Goal: Task Accomplishment & Management: Manage account settings

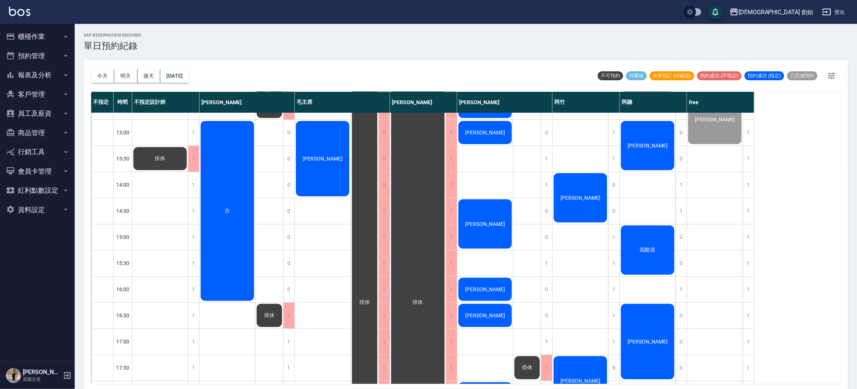
scroll to position [202, 0]
click at [480, 250] on div "[PERSON_NAME] [PERSON_NAME] [PERSON_NAME] [PERSON_NAME]凱 [PERSON_NAME] [PERSON_…" at bounding box center [485, 290] width 56 height 758
click at [188, 172] on div "[PERSON_NAME]" at bounding box center [160, 158] width 56 height 25
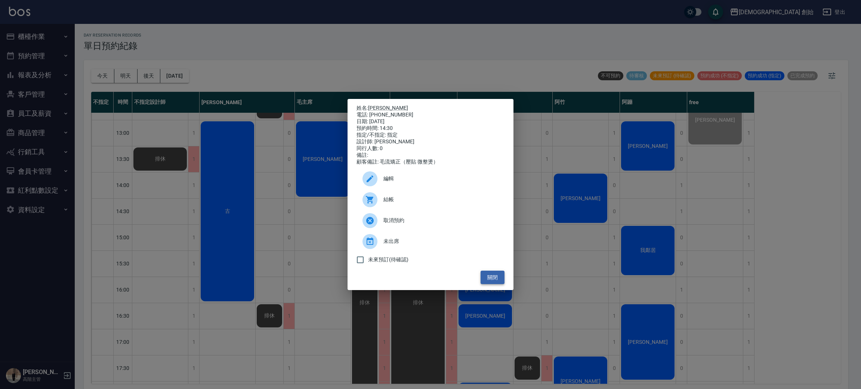
click at [502, 283] on button "關閉" at bounding box center [492, 278] width 24 height 14
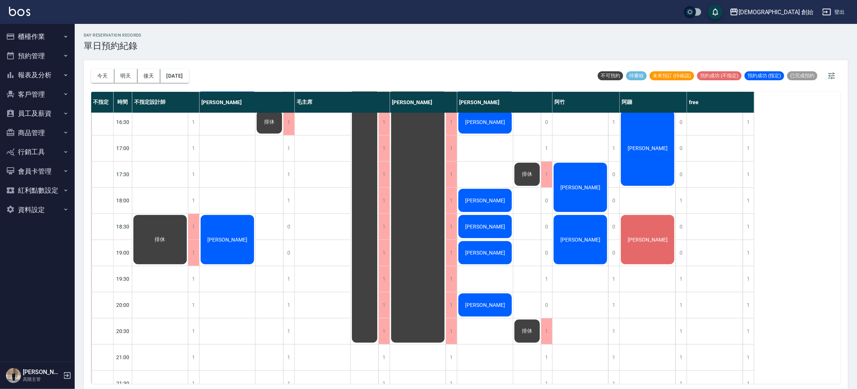
scroll to position [403, 0]
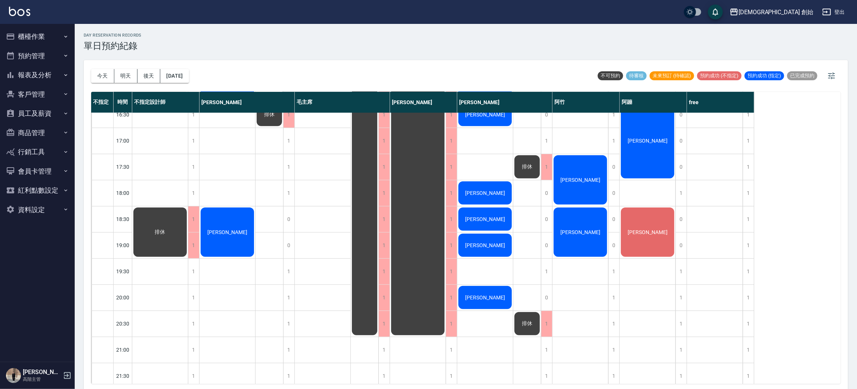
click at [492, 313] on div "[PERSON_NAME] [PERSON_NAME] [PERSON_NAME] [PERSON_NAME]凱 [PERSON_NAME] [PERSON_…" at bounding box center [485, 88] width 56 height 758
click at [322, 243] on div "[PERSON_NAME]" at bounding box center [323, 88] width 56 height 758
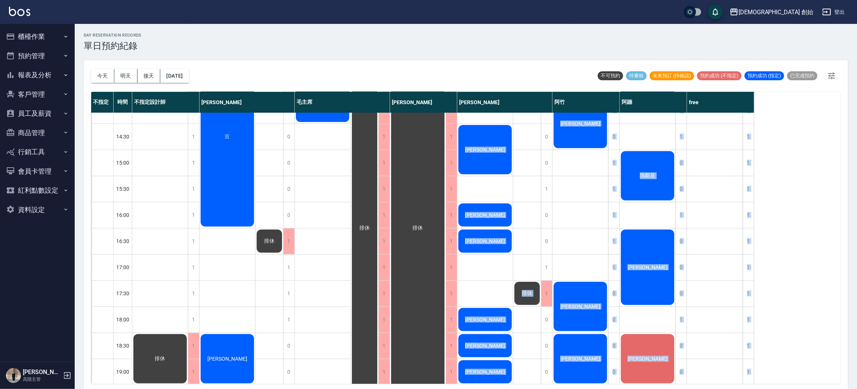
scroll to position [275, 0]
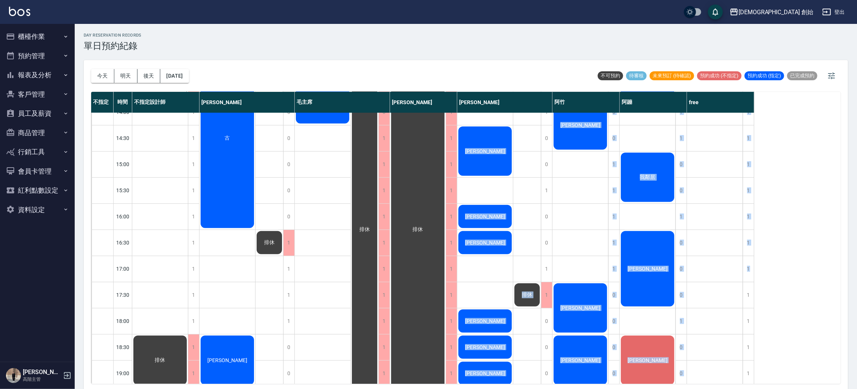
click at [812, 257] on div "不指定 時間 不指定設計師 [PERSON_NAME]主席 [PERSON_NAME] 潘[PERSON_NAME] 阿蹦 free 09:00 09:30 …" at bounding box center [465, 238] width 749 height 292
click at [774, 264] on div "不指定 時間 不指定設計師 [PERSON_NAME]主席 [PERSON_NAME] 潘[PERSON_NAME] 阿蹦 free 09:00 09:30 …" at bounding box center [465, 238] width 749 height 292
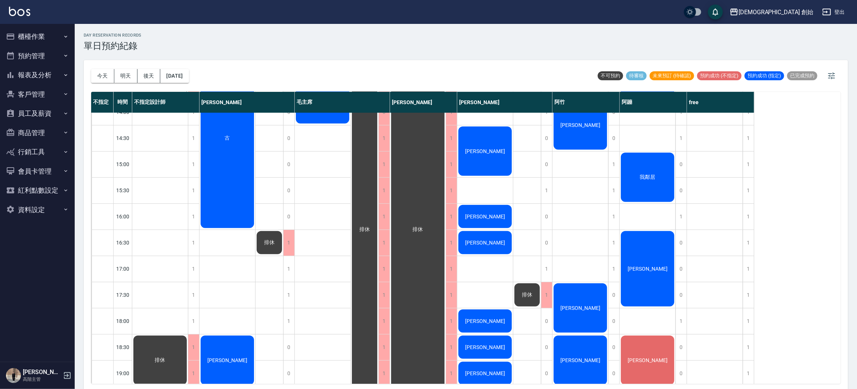
click at [188, 99] on div "[PERSON_NAME]" at bounding box center [160, 85] width 56 height 25
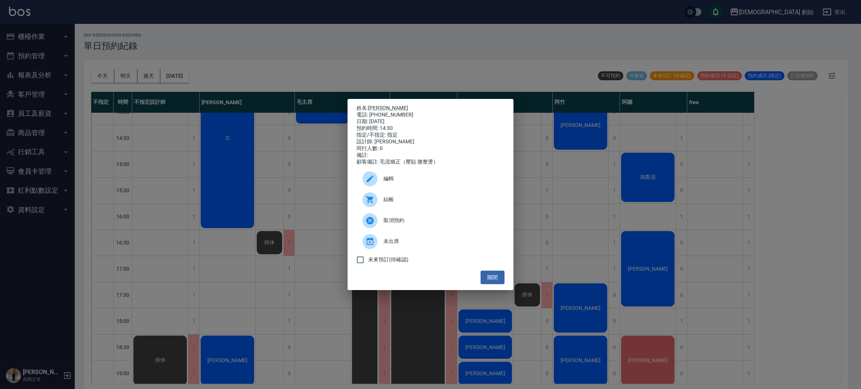
click at [398, 188] on div "編輯" at bounding box center [430, 178] width 148 height 21
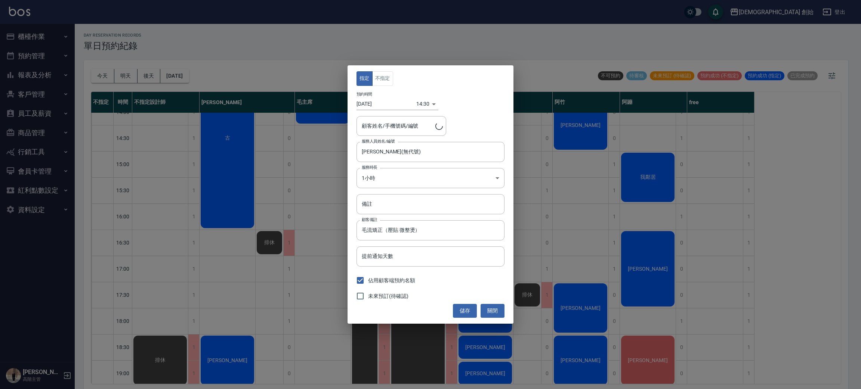
type input "[PERSON_NAME]/0982459605"
click at [399, 174] on body "兄弟會 創始 登出 櫃檯作業 打帳單 帳單列表 掛單列表 座位開單 營業儀表板 現金收支登錄 高階收支登錄 材料自購登錄 每日結帳 排班表 現場電腦打卡 掃碼…" at bounding box center [430, 196] width 861 height 392
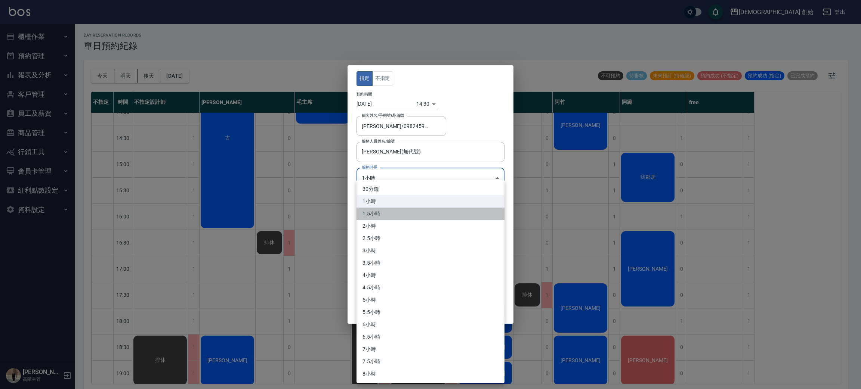
click at [372, 210] on li "1.5小時" at bounding box center [430, 214] width 148 height 12
type input "3"
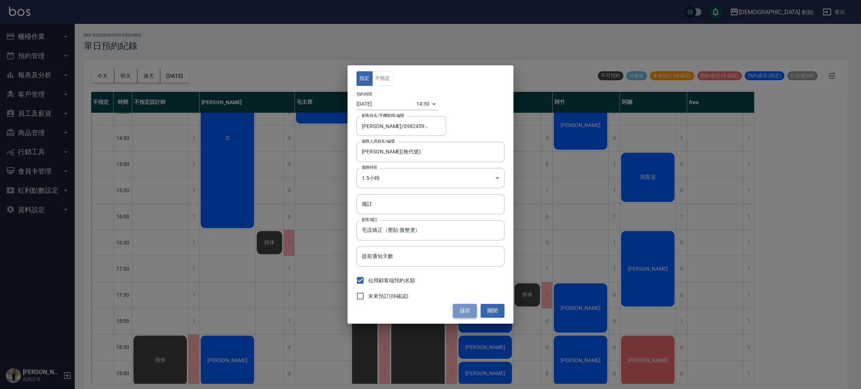
click at [453, 316] on button "儲存" at bounding box center [465, 311] width 24 height 14
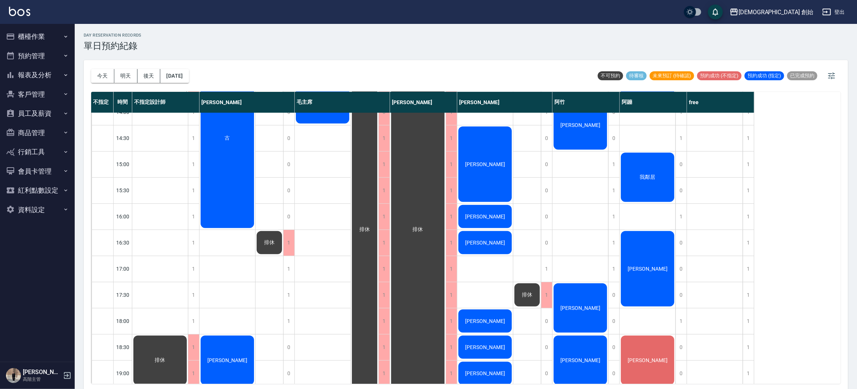
drag, startPoint x: 522, startPoint y: 270, endPoint x: 359, endPoint y: 287, distance: 163.8
click at [515, 273] on div "排休 排休" at bounding box center [527, 216] width 28 height 758
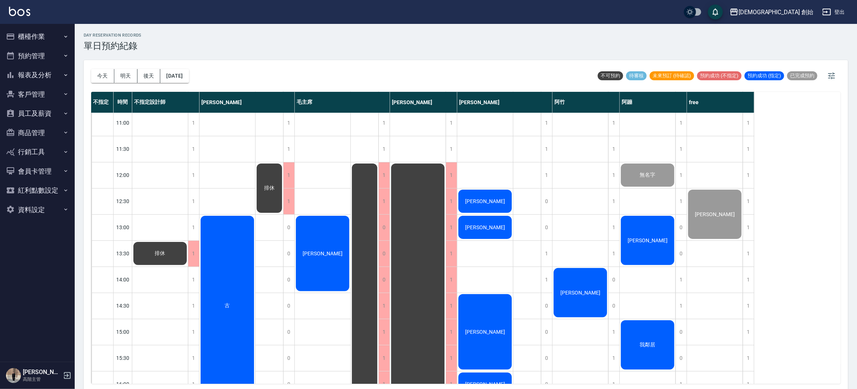
click at [188, 261] on div "[PERSON_NAME]" at bounding box center [160, 253] width 56 height 25
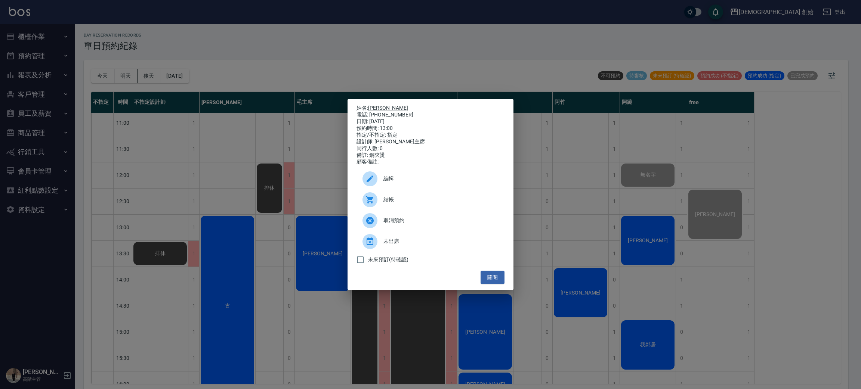
click at [380, 200] on div at bounding box center [372, 199] width 21 height 15
click at [286, 27] on div "姓名: [PERSON_NAME] 電話: [PHONE_NUMBER] 日期: [DATE] 預約時間: 13:00 指定/不指定: 指定 設計師: 毛主席…" at bounding box center [430, 194] width 861 height 389
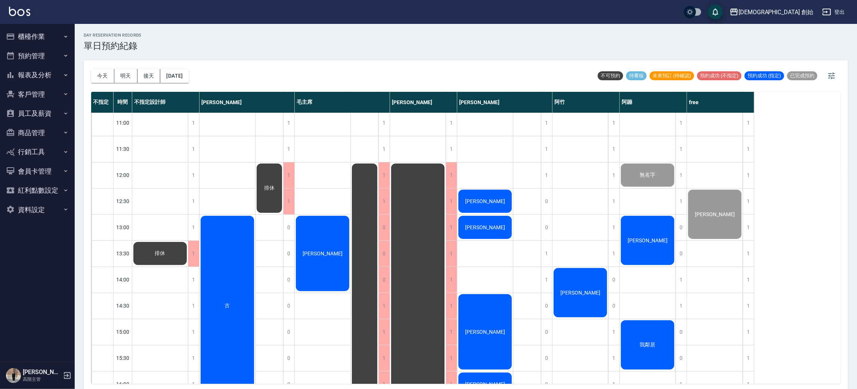
click at [188, 241] on div "[PERSON_NAME]" at bounding box center [160, 253] width 56 height 25
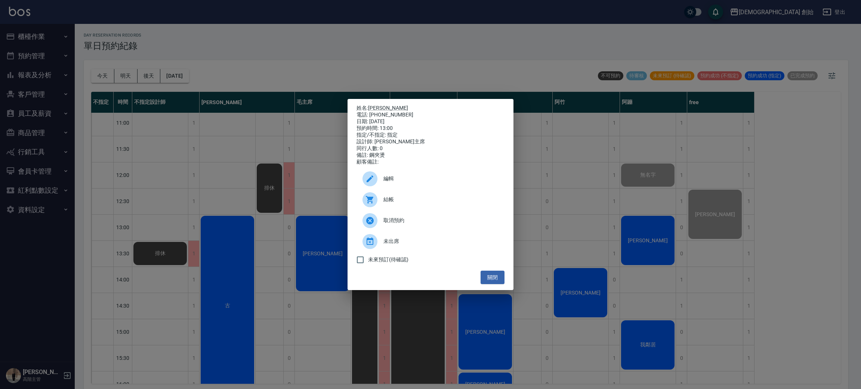
click at [378, 186] on div at bounding box center [372, 178] width 21 height 15
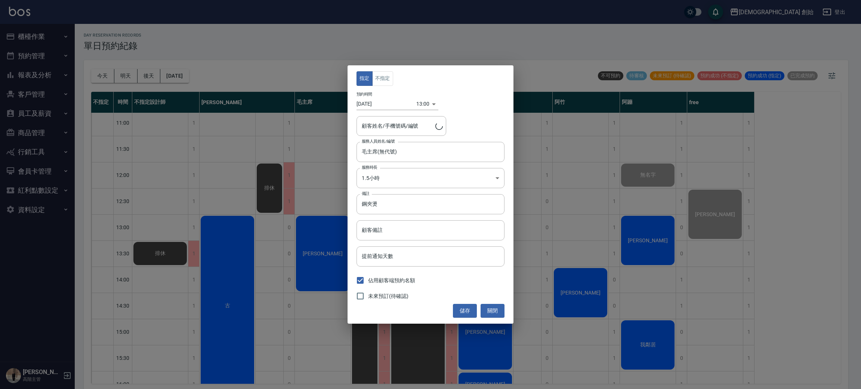
type input "[PERSON_NAME]/0920088340"
click at [502, 313] on button "關閉" at bounding box center [492, 311] width 24 height 14
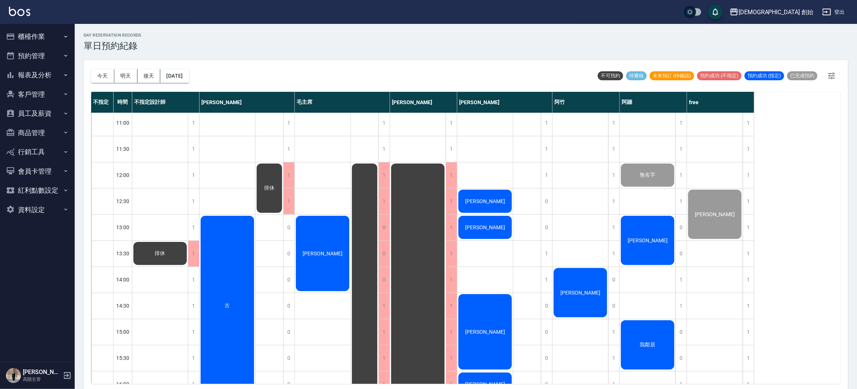
click at [188, 243] on div "[PERSON_NAME]" at bounding box center [160, 253] width 56 height 25
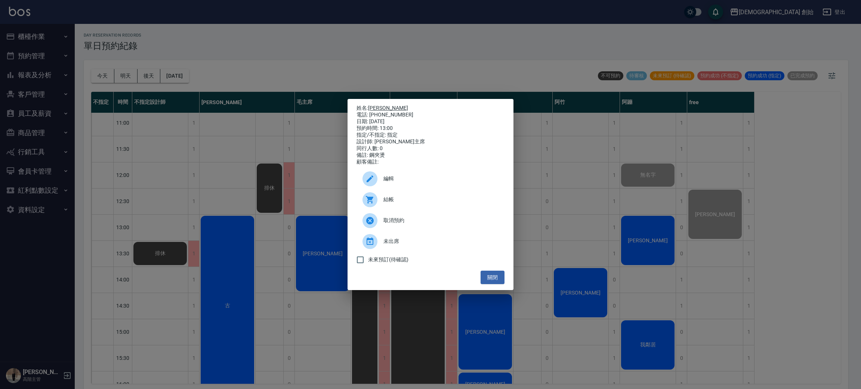
click at [380, 106] on link "[PERSON_NAME]" at bounding box center [388, 108] width 40 height 6
click at [310, 60] on div "姓名: [PERSON_NAME] 電話: [PHONE_NUMBER] 日期: [DATE] 預約時間: 13:00 指定/不指定: 指定 設計師: 毛主席…" at bounding box center [430, 194] width 861 height 389
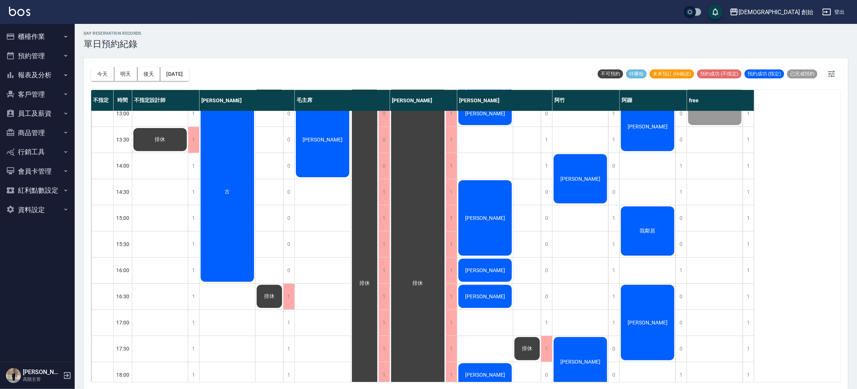
scroll to position [275, 0]
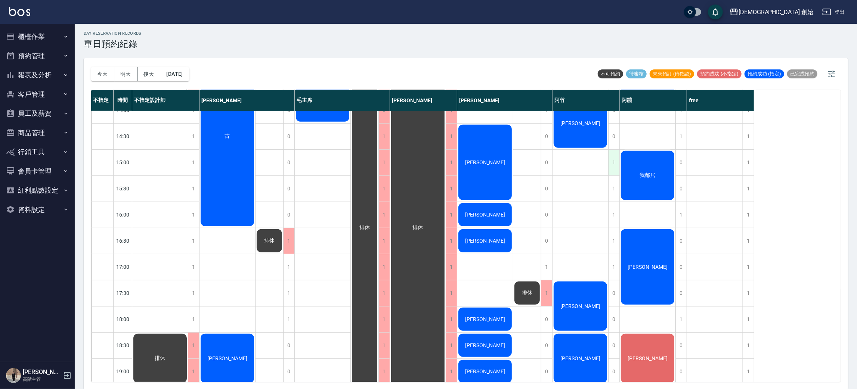
click at [612, 164] on div "1" at bounding box center [613, 163] width 11 height 26
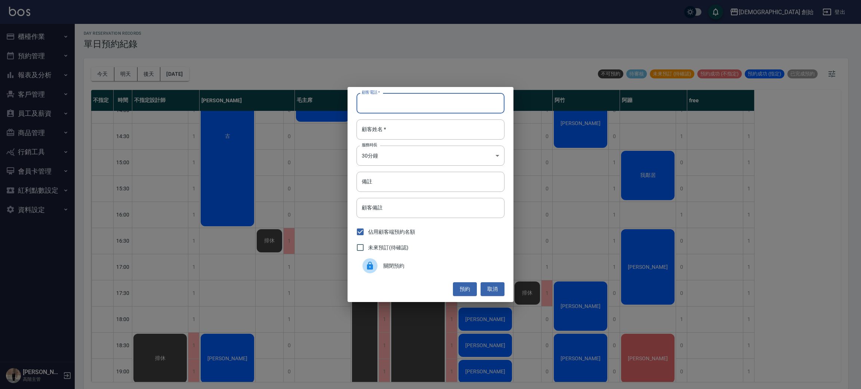
click at [425, 104] on input "顧客電話   *" at bounding box center [430, 103] width 148 height 20
type input "0978680472"
click at [464, 131] on input "顧客姓名   *" at bounding box center [430, 130] width 148 height 20
type input "ㄔ"
type input "曾"
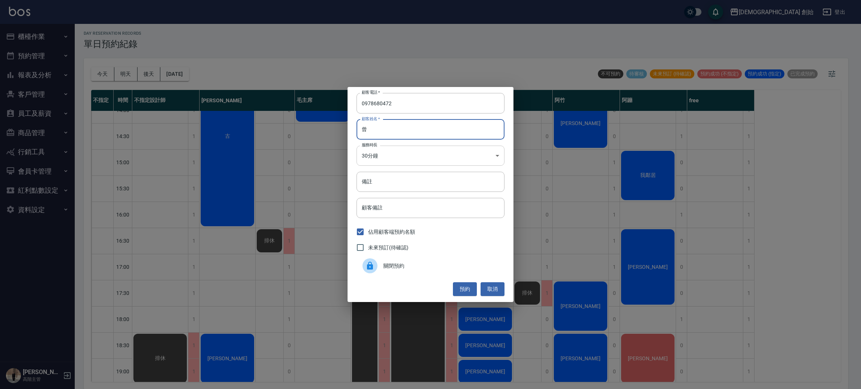
click at [460, 153] on body "兄弟會 創始 登出 櫃檯作業 打帳單 帳單列表 掛單列表 座位開單 營業儀表板 現金收支登錄 高階收支登錄 材料自購登錄 每日結帳 排班表 現場電腦打卡 掃碼…" at bounding box center [430, 194] width 861 height 392
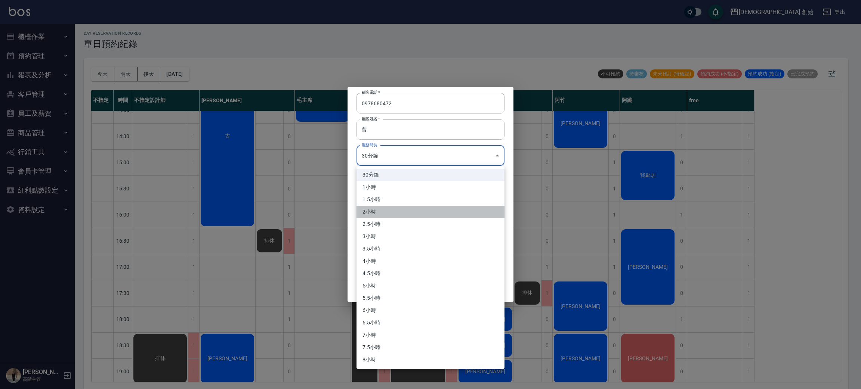
click at [416, 207] on li "2小時" at bounding box center [430, 212] width 148 height 12
type input "4"
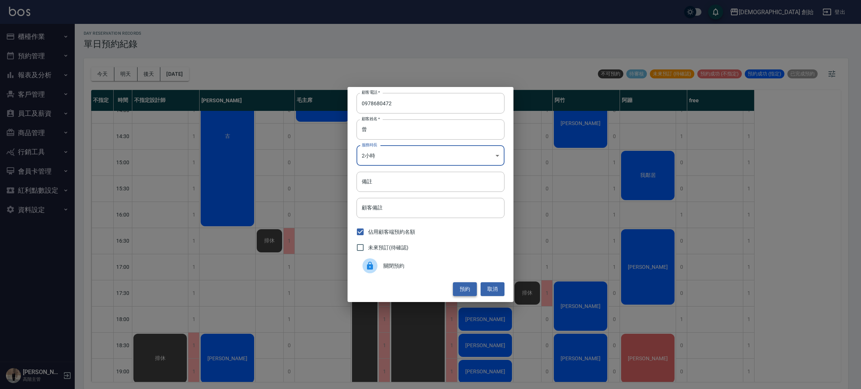
click at [461, 288] on button "預約" at bounding box center [465, 289] width 24 height 14
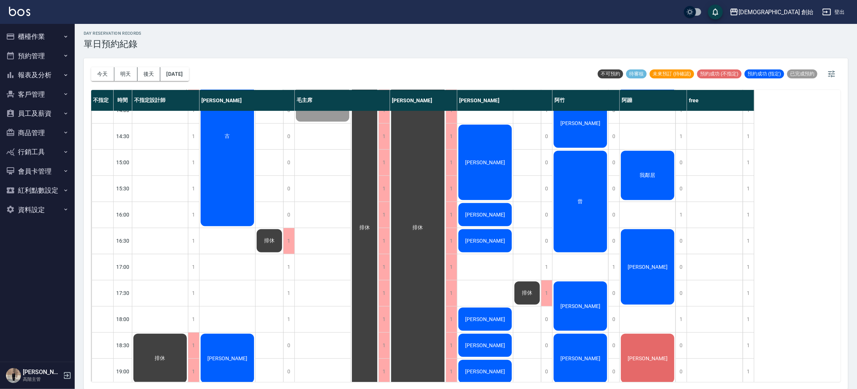
click at [188, 97] on div "曾" at bounding box center [160, 83] width 56 height 25
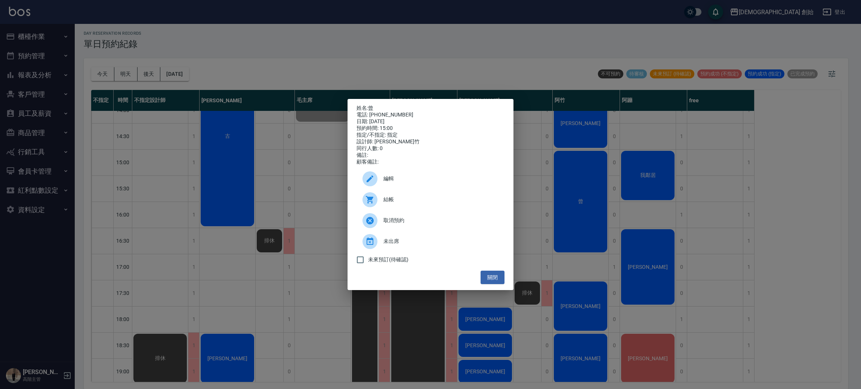
click at [372, 180] on icon at bounding box center [370, 179] width 7 height 7
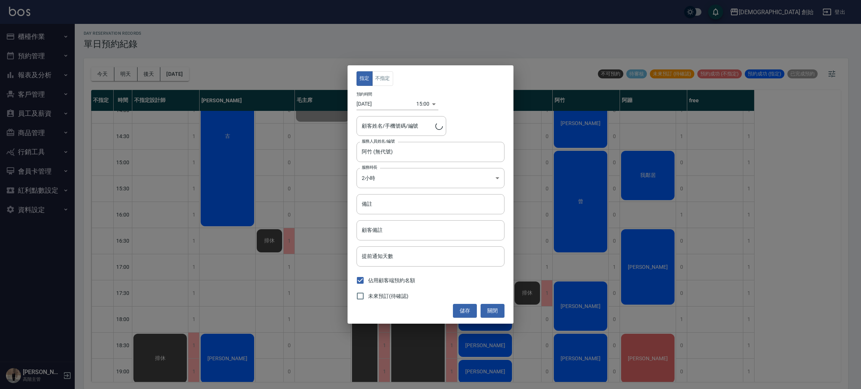
type input "曾/0978680472"
click at [379, 76] on button "不指定" at bounding box center [382, 78] width 21 height 15
click at [460, 311] on button "儲存" at bounding box center [465, 311] width 24 height 14
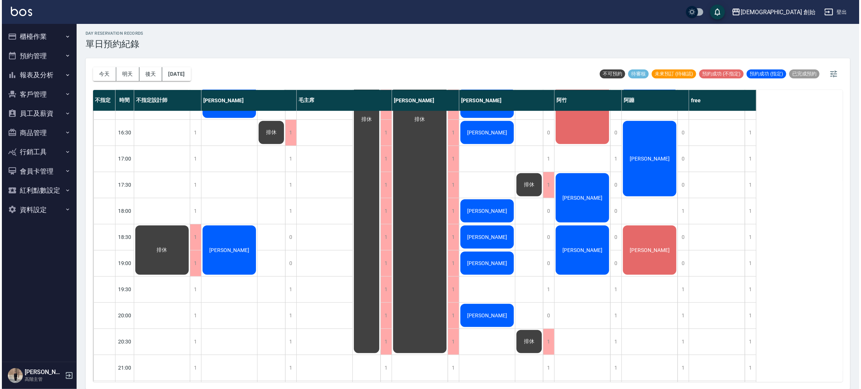
scroll to position [160, 0]
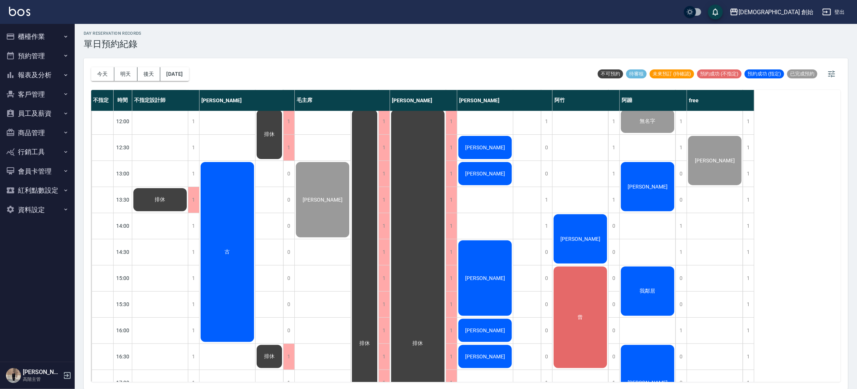
click at [167, 197] on span "[PERSON_NAME]" at bounding box center [160, 200] width 13 height 7
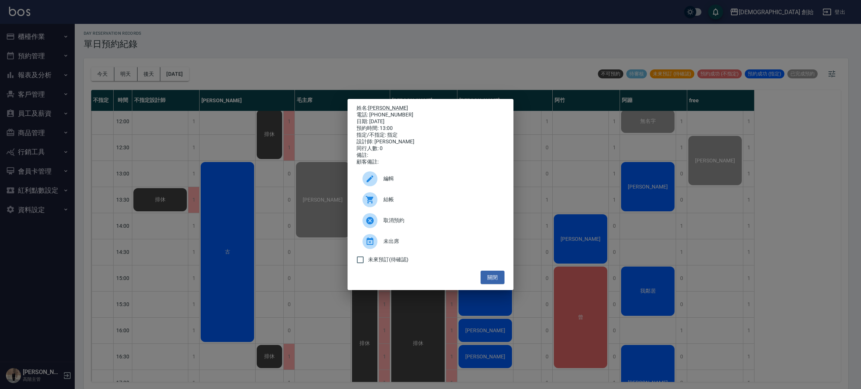
click at [468, 204] on span "結帳" at bounding box center [440, 200] width 115 height 8
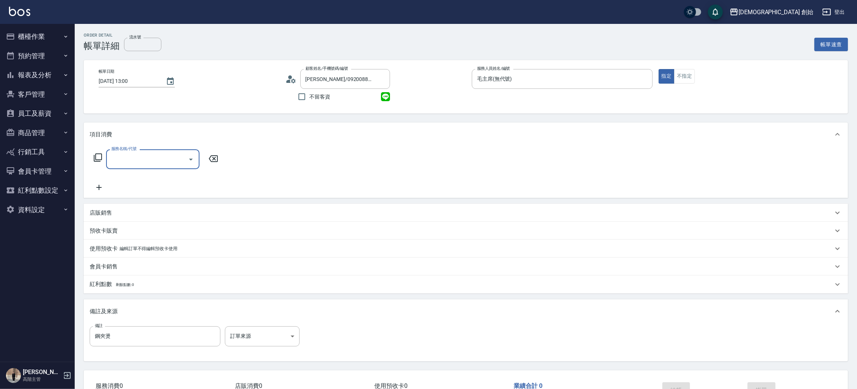
drag, startPoint x: 0, startPoint y: 0, endPoint x: 138, endPoint y: 158, distance: 209.7
click at [136, 158] on input "服務名稱/代號" at bounding box center [146, 159] width 75 height 13
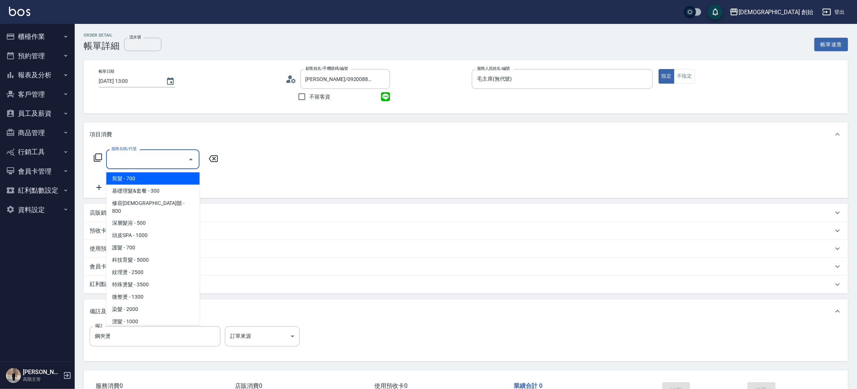
drag, startPoint x: 148, startPoint y: 179, endPoint x: 188, endPoint y: 162, distance: 43.5
click at [148, 179] on span "剪髮 - 700" at bounding box center [152, 179] width 93 height 12
type input "剪髮(A01)"
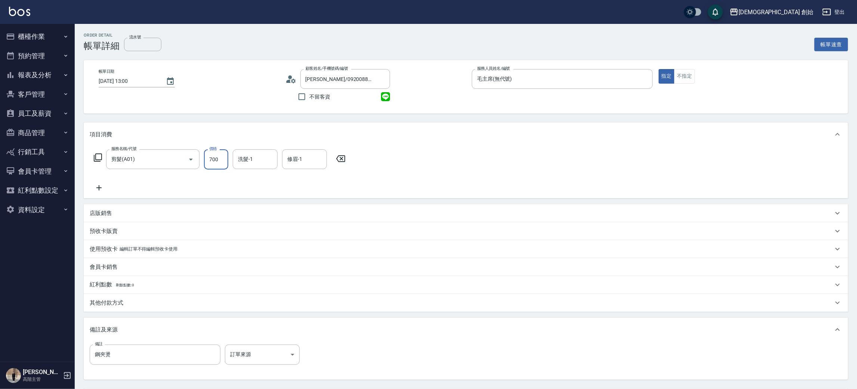
drag, startPoint x: 213, startPoint y: 158, endPoint x: 198, endPoint y: 160, distance: 14.3
click at [213, 159] on input "700" at bounding box center [216, 159] width 24 height 20
type input "800"
click at [95, 196] on div "服務名稱/代號 剪髮(A01) 服務名稱/代號 價格 800 價格 洗髮-1 洗髮-1 修眉-1 修眉-1" at bounding box center [466, 172] width 764 height 52
drag, startPoint x: 104, startPoint y: 180, endPoint x: 114, endPoint y: 185, distance: 11.0
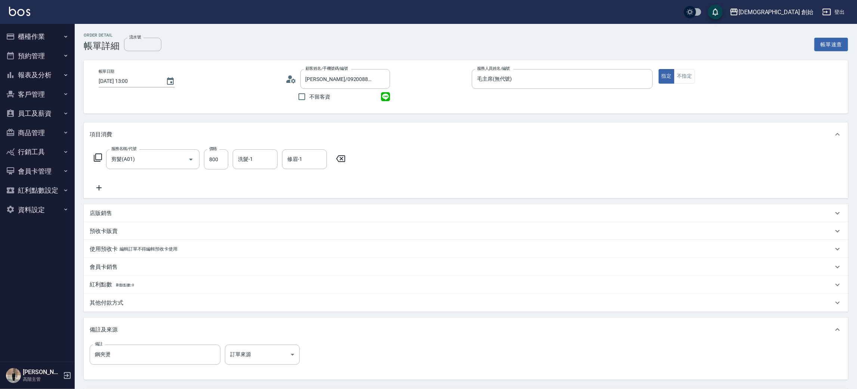
click at [105, 180] on div "服務名稱/代號 剪髮(A01) 服務名稱/代號 價格 800 價格 洗髮-1 洗髮-1 修眉-1 修眉-1" at bounding box center [220, 170] width 260 height 43
click at [108, 188] on div "服務名稱/代號 剪髮(A01) 服務名稱/代號 價格 800 價格 洗髮-1 洗髮-1 修眉-1 修眉-1" at bounding box center [220, 170] width 260 height 43
click at [102, 188] on icon at bounding box center [99, 187] width 19 height 9
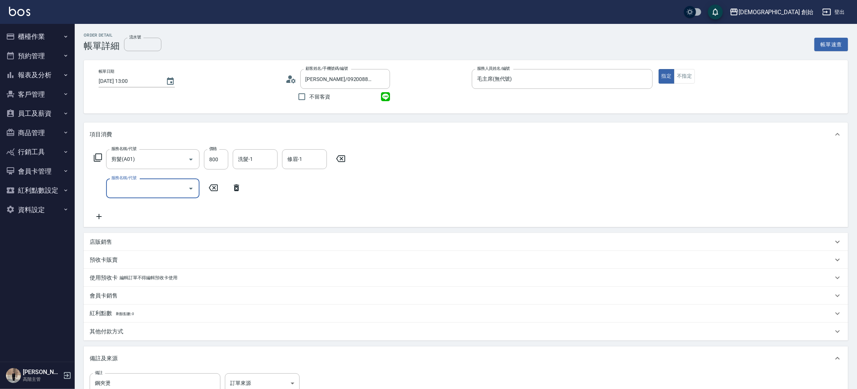
click at [137, 188] on input "服務名稱/代號" at bounding box center [146, 188] width 75 height 13
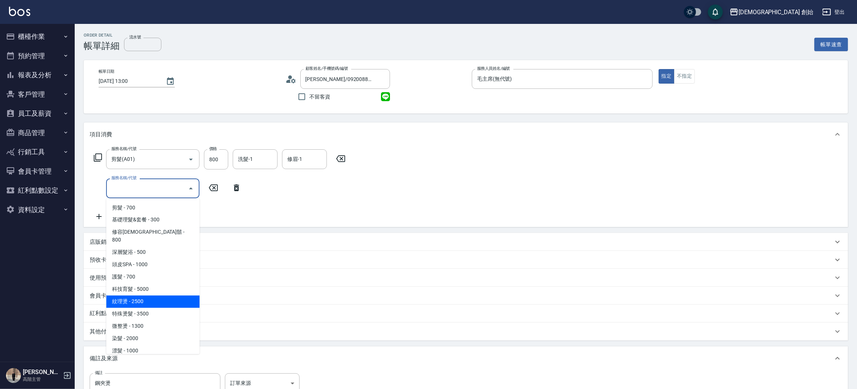
click at [136, 296] on span "紋理燙 - 2500" at bounding box center [152, 302] width 93 height 12
type input "紋理燙(D01)"
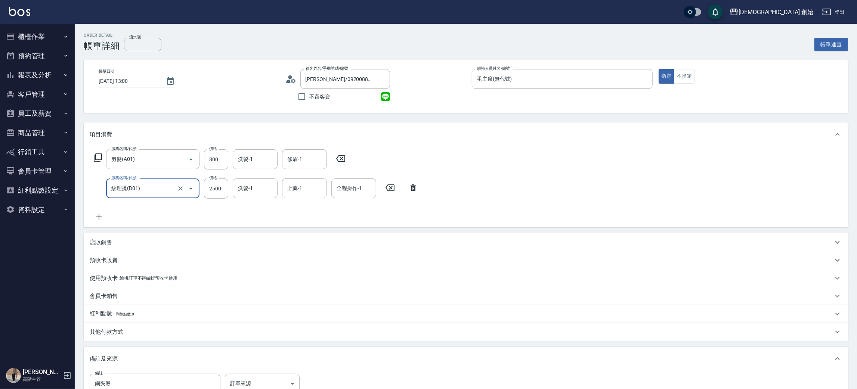
click at [228, 176] on div "服務名稱/代號 剪髮(A01) 服務名稱/代號 價格 800 價格 洗髮-1 洗髮-1 修眉-1 修眉-1 服務名稱/代號 紋理燙(D01) 服務名稱/代號 …" at bounding box center [256, 185] width 333 height 72
click at [214, 194] on input "2500" at bounding box center [216, 189] width 24 height 20
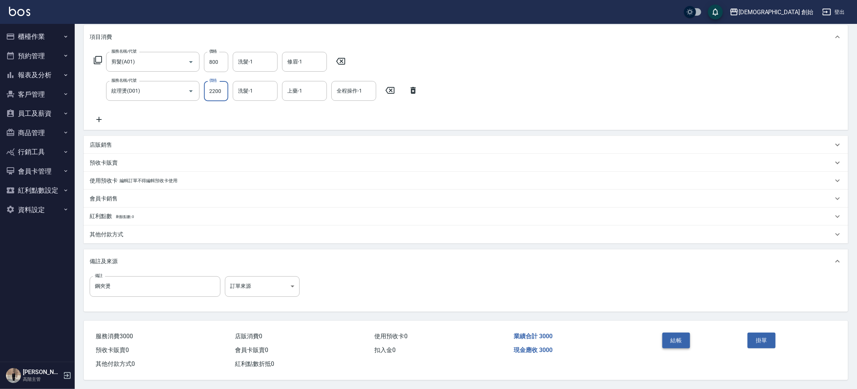
type input "2200"
click at [677, 338] on button "結帳" at bounding box center [676, 341] width 28 height 16
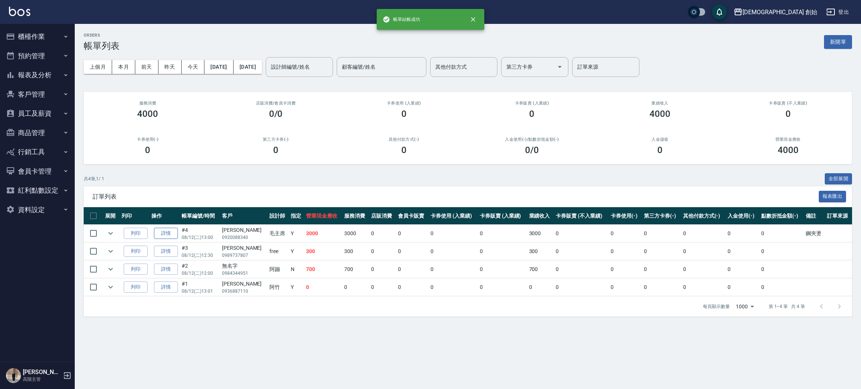
click at [168, 238] on link "詳情" at bounding box center [166, 234] width 24 height 12
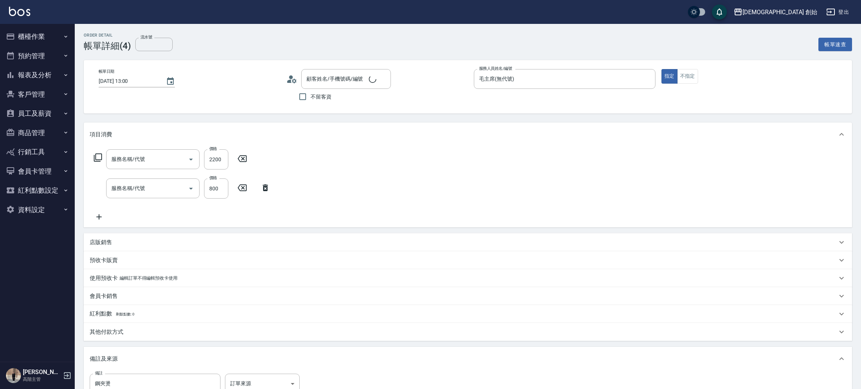
type input "2025/08/12 13:00"
type input "毛主席(無代號)"
type input "鋼夾燙"
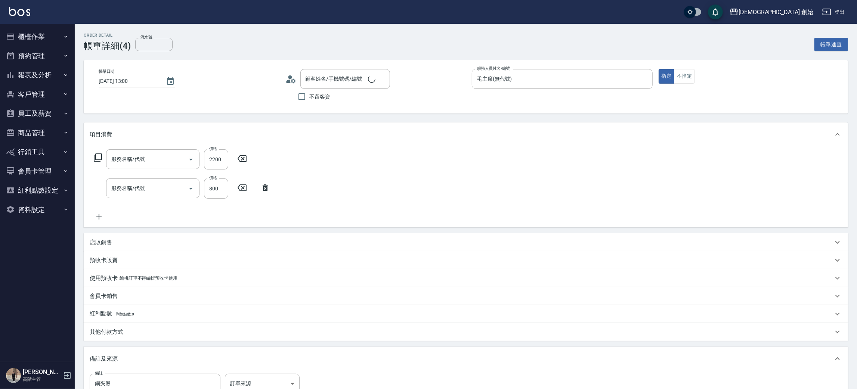
click at [288, 79] on icon at bounding box center [290, 79] width 11 height 11
type input "蔡靜慧/0920088340/null"
type input "紋理燙(D01)"
type input "剪髮(A01)"
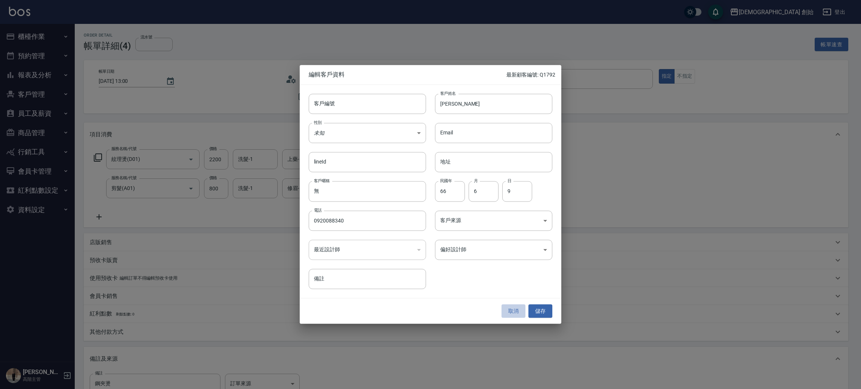
click at [514, 312] on button "取消" at bounding box center [513, 311] width 24 height 14
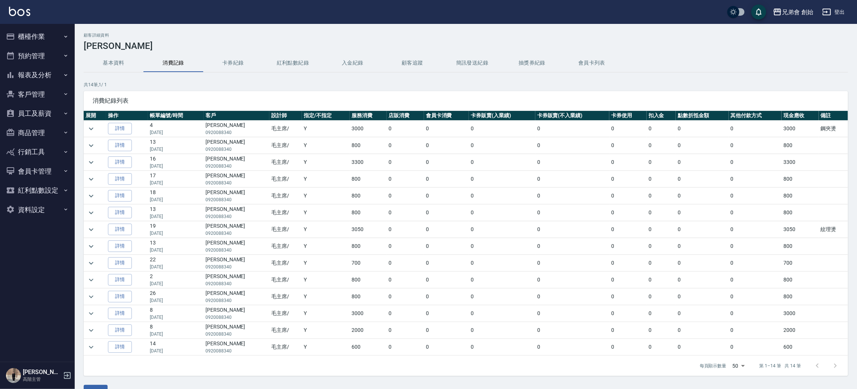
scroll to position [20, 0]
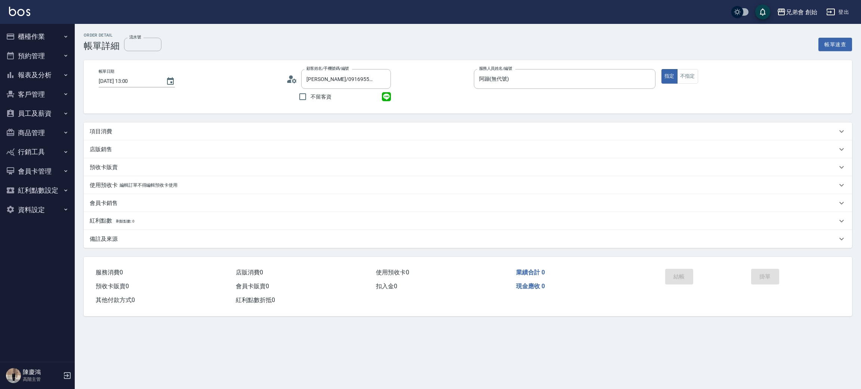
click at [163, 131] on div "項目消費" at bounding box center [463, 132] width 747 height 8
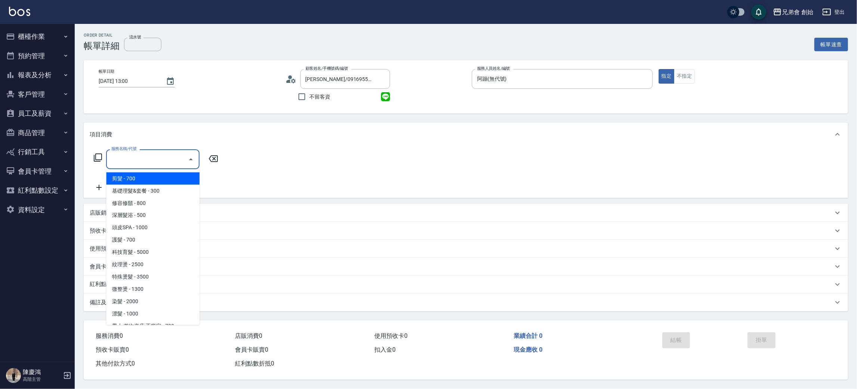
click at [150, 165] on input "服務名稱/代號" at bounding box center [146, 159] width 75 height 13
click at [151, 177] on span "剪髮 - 700" at bounding box center [152, 179] width 93 height 12
type input "剪髮(A01)"
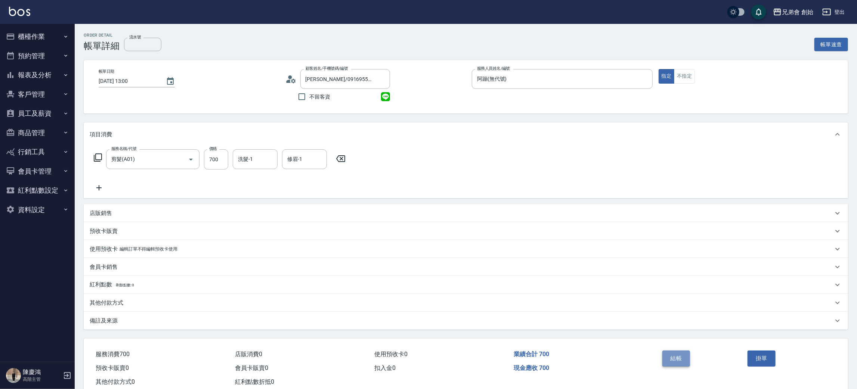
click at [674, 355] on button "結帳" at bounding box center [676, 359] width 28 height 16
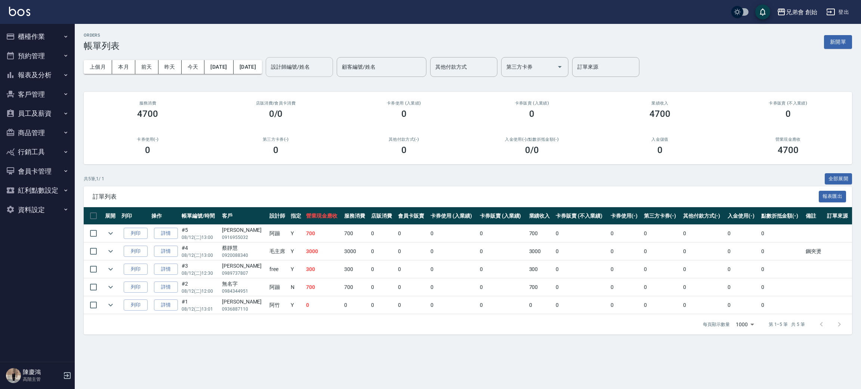
click at [311, 66] on input "設計師編號/姓名" at bounding box center [299, 67] width 61 height 13
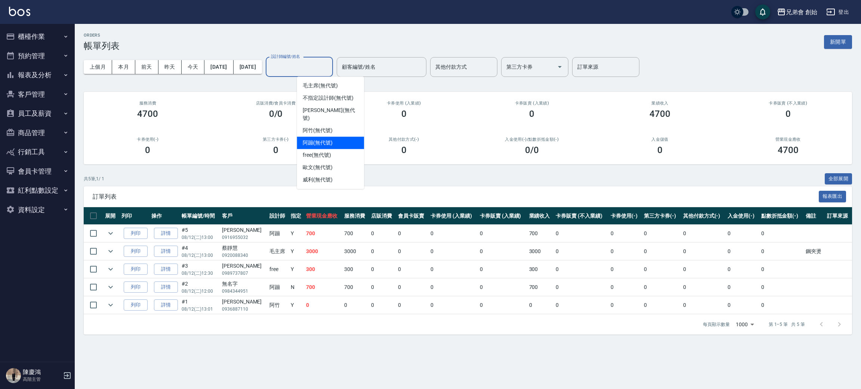
click at [338, 137] on div "阿蹦 (無代號)" at bounding box center [330, 143] width 67 height 12
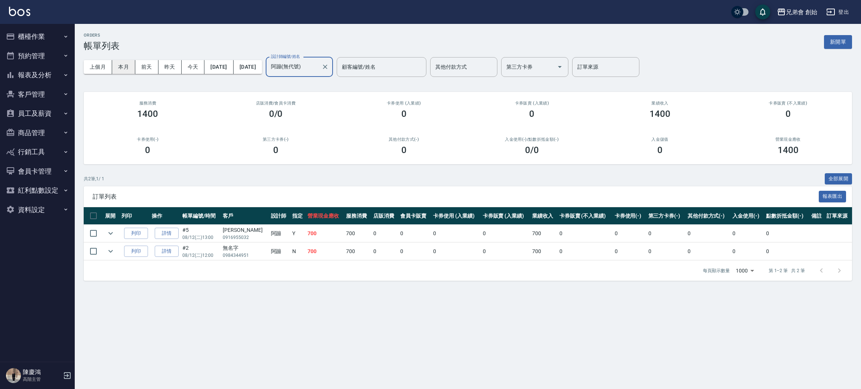
click at [132, 62] on button "本月" at bounding box center [123, 67] width 23 height 14
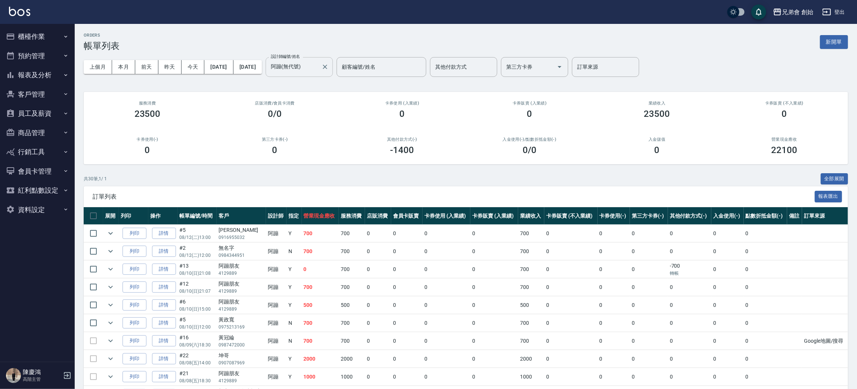
click at [318, 72] on input "阿蹦(無代號)" at bounding box center [293, 67] width 49 height 13
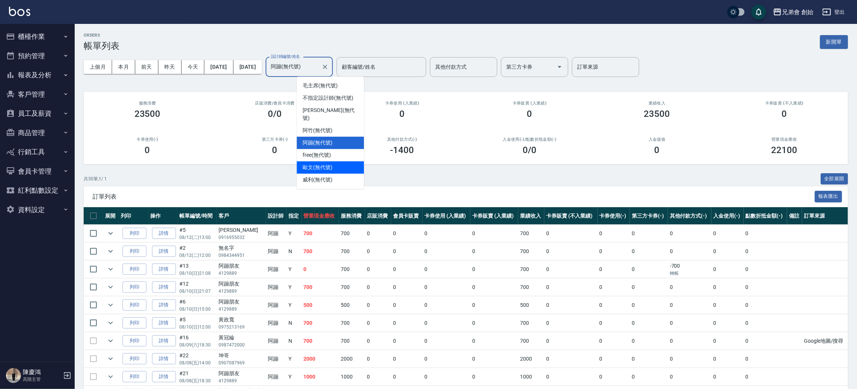
click at [334, 161] on div "歐文 (無代號)" at bounding box center [330, 167] width 67 height 12
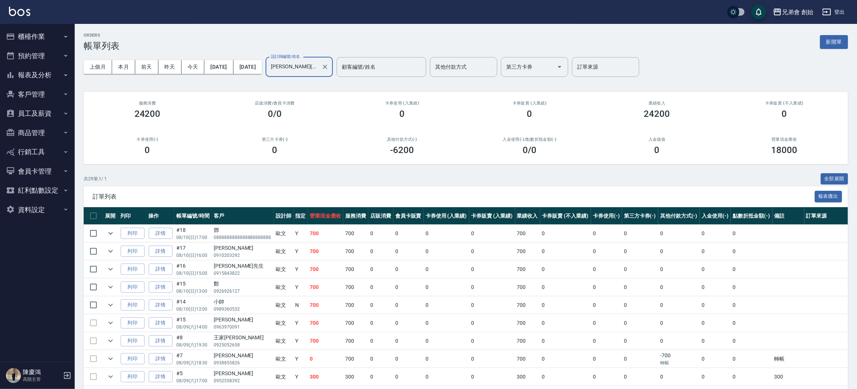
click at [318, 61] on input "歐文(無代號)" at bounding box center [293, 67] width 49 height 13
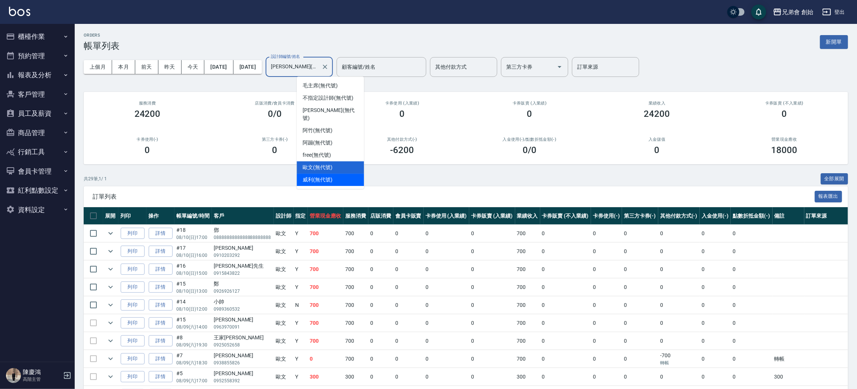
click at [341, 174] on div "威利 (無代號)" at bounding box center [330, 180] width 67 height 12
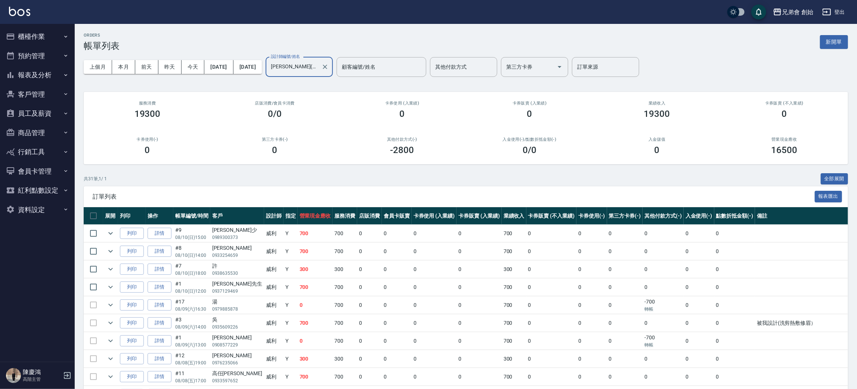
click at [318, 69] on input "威利(無代號)" at bounding box center [293, 67] width 49 height 13
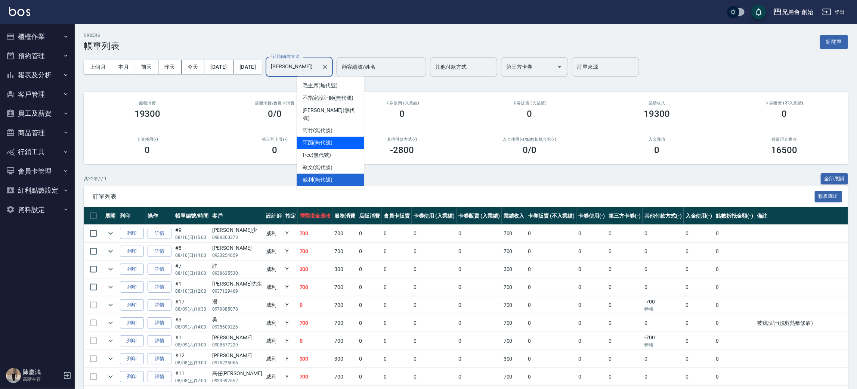
click at [343, 137] on div "阿蹦 (無代號)" at bounding box center [330, 143] width 67 height 12
type input "阿蹦(無代號)"
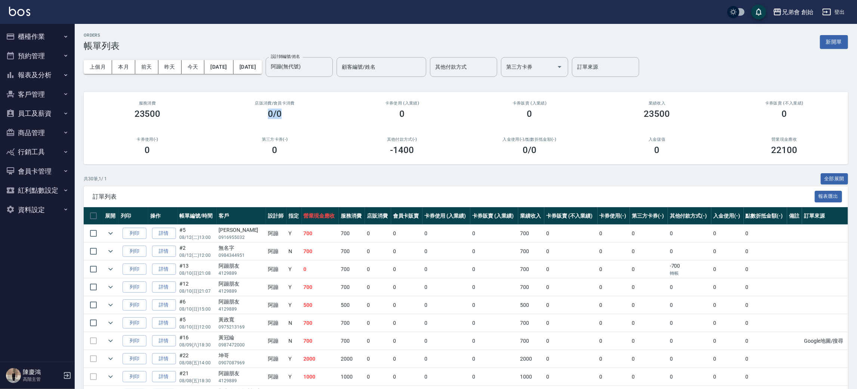
drag, startPoint x: 337, startPoint y: 107, endPoint x: 457, endPoint y: 262, distance: 195.7
click at [396, 164] on div "服務消費 23500 店販消費 /會員卡消費 0/0 卡券使用 (入業績) 0 卡券販賣 (入業績) 0 業績收入 23500 卡券販賣 (不入業績) 0 卡…" at bounding box center [466, 128] width 764 height 72
click at [41, 55] on button "預約管理" at bounding box center [37, 55] width 69 height 19
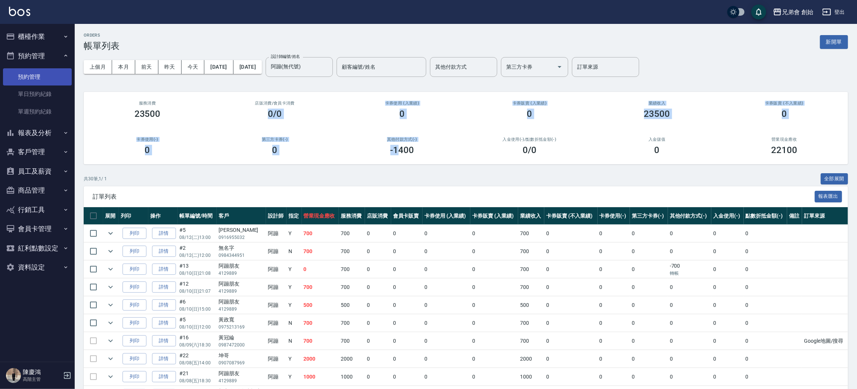
drag, startPoint x: 50, startPoint y: 50, endPoint x: 59, endPoint y: 72, distance: 24.1
click at [51, 50] on button "預約管理" at bounding box center [37, 55] width 69 height 19
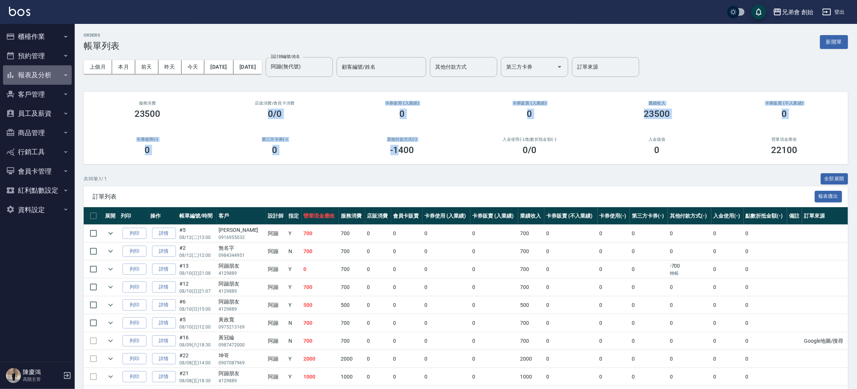
drag, startPoint x: 50, startPoint y: 79, endPoint x: 73, endPoint y: 106, distance: 35.5
click at [50, 78] on button "報表及分析" at bounding box center [37, 74] width 69 height 19
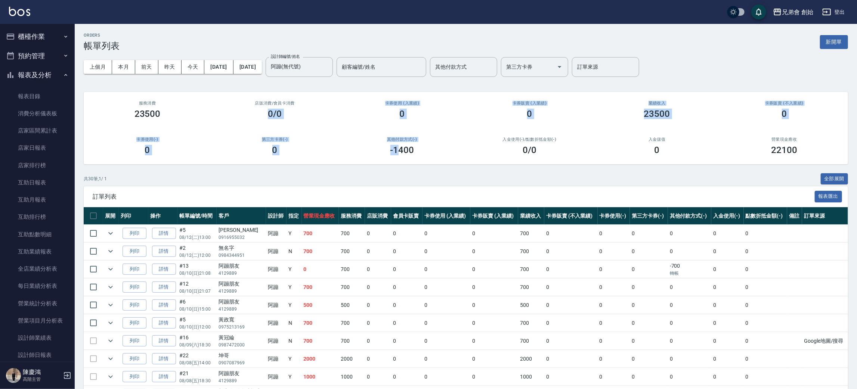
click at [37, 40] on button "櫃檯作業" at bounding box center [37, 36] width 69 height 19
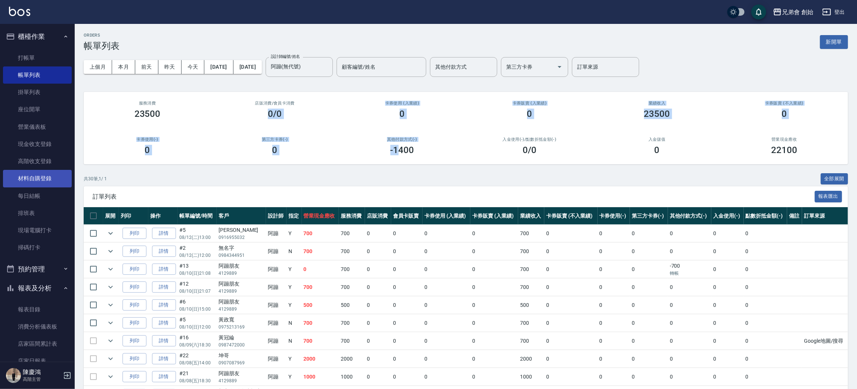
click at [47, 178] on link "材料自購登錄" at bounding box center [37, 178] width 69 height 17
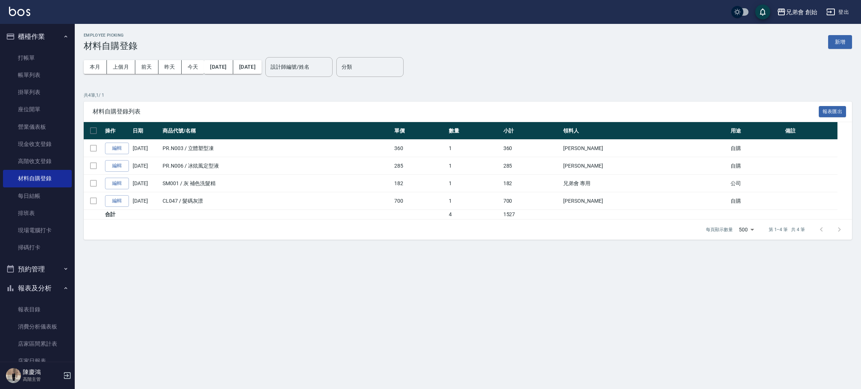
click at [98, 73] on button "本月" at bounding box center [95, 67] width 23 height 14
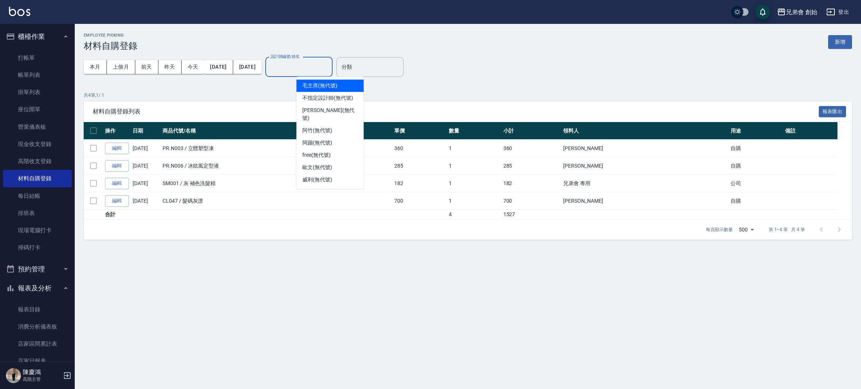
click at [327, 69] on input "設計師編號/姓名" at bounding box center [299, 67] width 61 height 13
click at [331, 149] on div "free (無代號)" at bounding box center [329, 155] width 67 height 12
type input "free(無代號)"
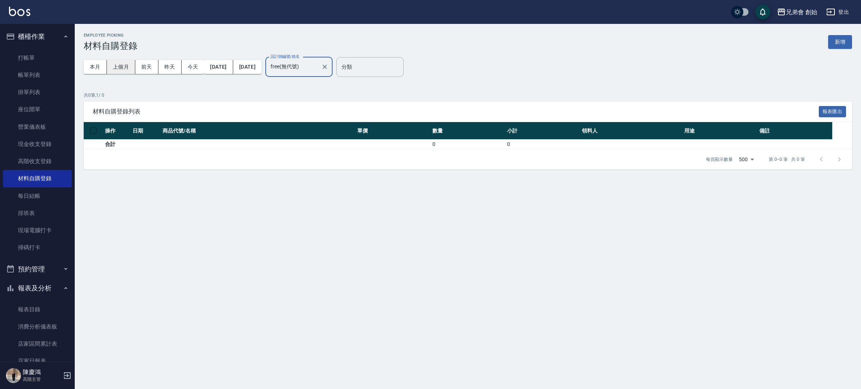
click at [125, 69] on button "上個月" at bounding box center [121, 67] width 28 height 14
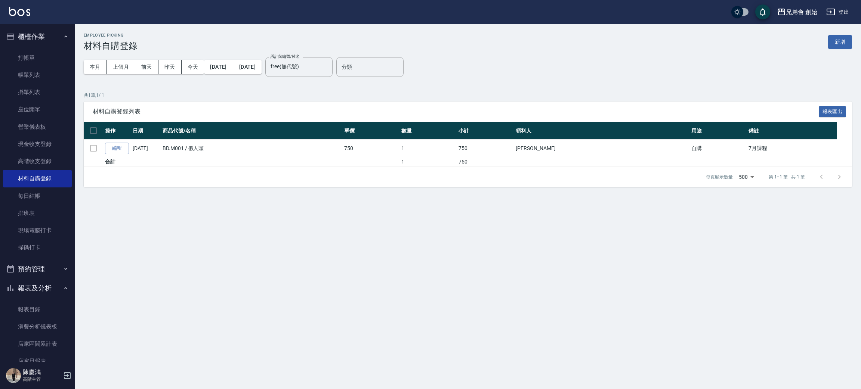
click at [100, 70] on button "本月" at bounding box center [95, 67] width 23 height 14
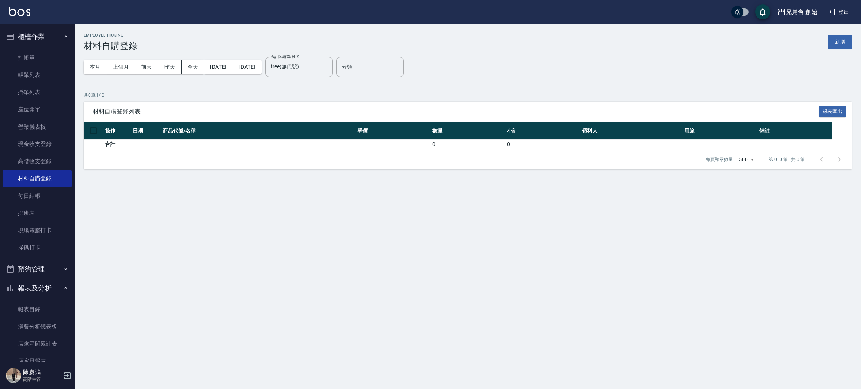
click at [846, 40] on button "新增" at bounding box center [840, 42] width 24 height 14
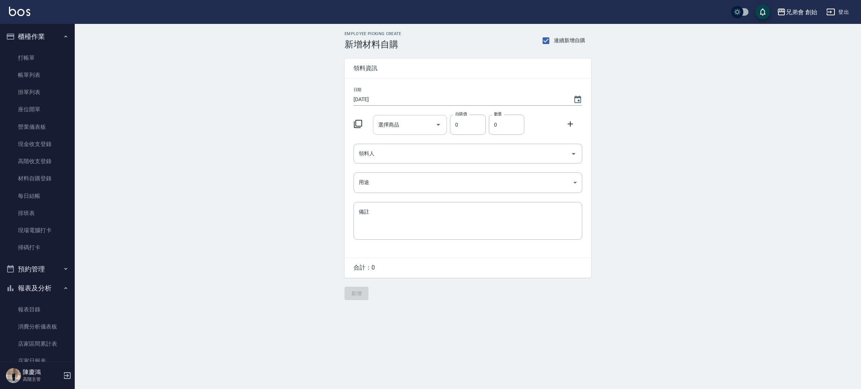
click at [399, 117] on div "選擇商品" at bounding box center [410, 125] width 74 height 20
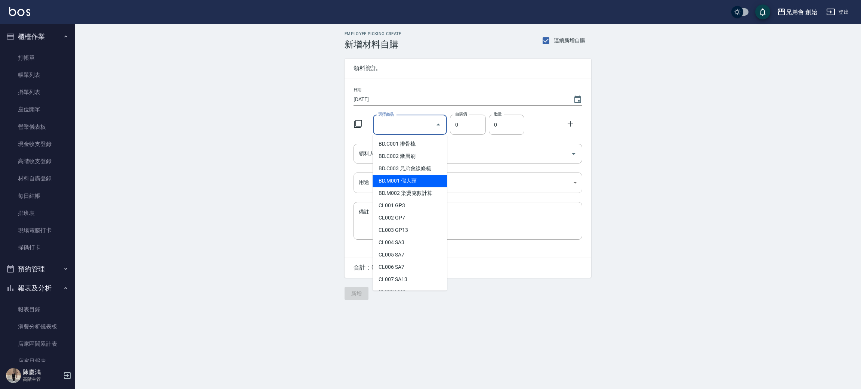
click at [428, 179] on li "BD.M001 假人頭" at bounding box center [409, 181] width 74 height 12
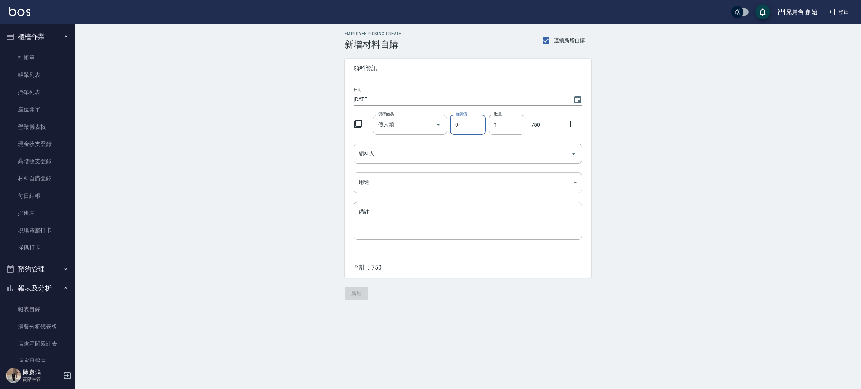
type input "假人頭"
type input "750"
type input "1"
click at [416, 150] on input "領料人" at bounding box center [462, 153] width 211 height 13
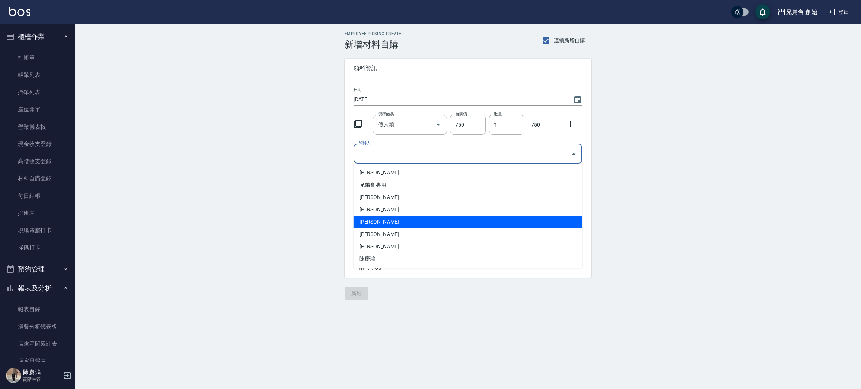
click at [384, 219] on li "詹翔宇" at bounding box center [467, 222] width 229 height 12
type input "詹翔宇"
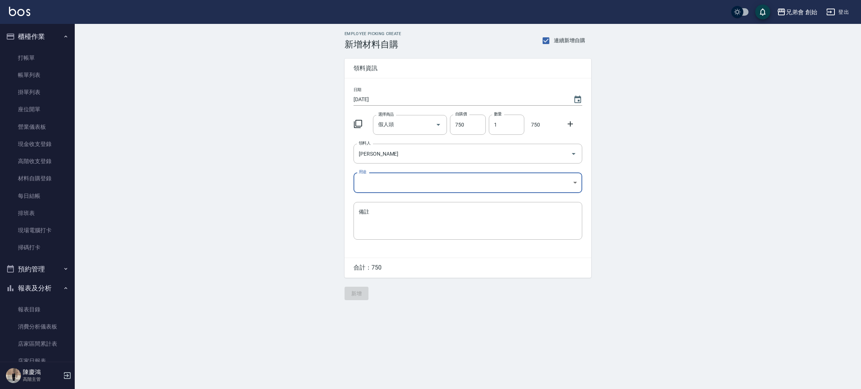
click at [405, 190] on body "兄弟會 創始 登出 櫃檯作業 打帳單 帳單列表 掛單列表 座位開單 營業儀表板 現金收支登錄 高階收支登錄 材料自購登錄 每日結帳 排班表 現場電腦打卡 掃碼…" at bounding box center [430, 194] width 861 height 389
click at [410, 179] on div at bounding box center [430, 194] width 861 height 389
click at [411, 179] on div "公司 自購 耗材 現金 非現金 髮片非現金 髮片轉帳" at bounding box center [430, 194] width 861 height 389
click at [405, 185] on body "兄弟會 創始 登出 櫃檯作業 打帳單 帳單列表 掛單列表 座位開單 營業儀表板 現金收支登錄 高階收支登錄 材料自購登錄 每日結帳 排班表 現場電腦打卡 掃碼…" at bounding box center [430, 194] width 861 height 389
click at [377, 213] on li "自購" at bounding box center [467, 214] width 229 height 12
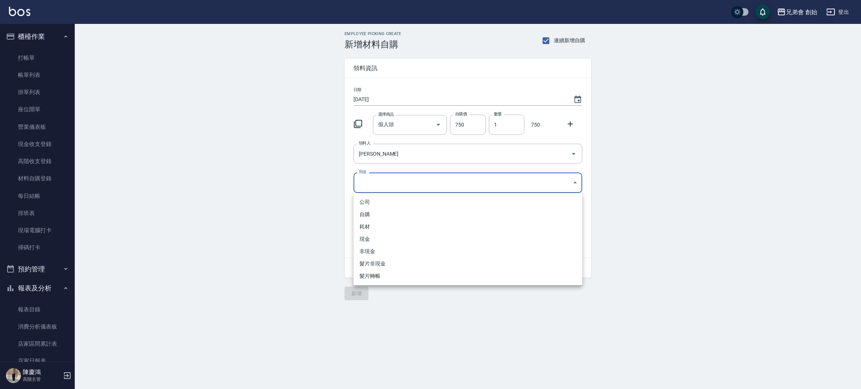
type input "自購"
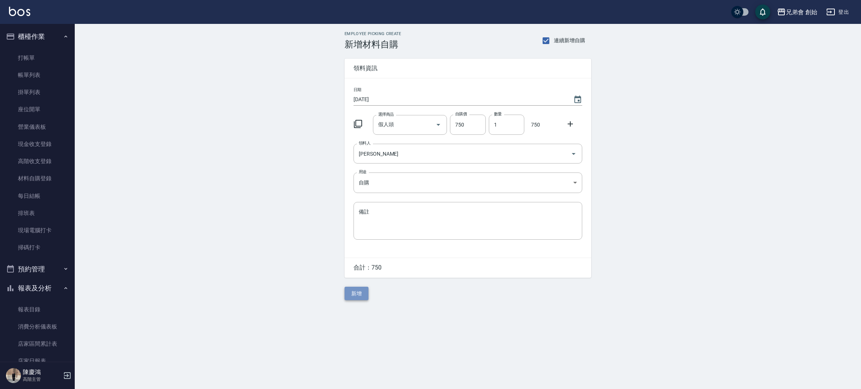
click at [356, 300] on button "新增" at bounding box center [356, 294] width 24 height 14
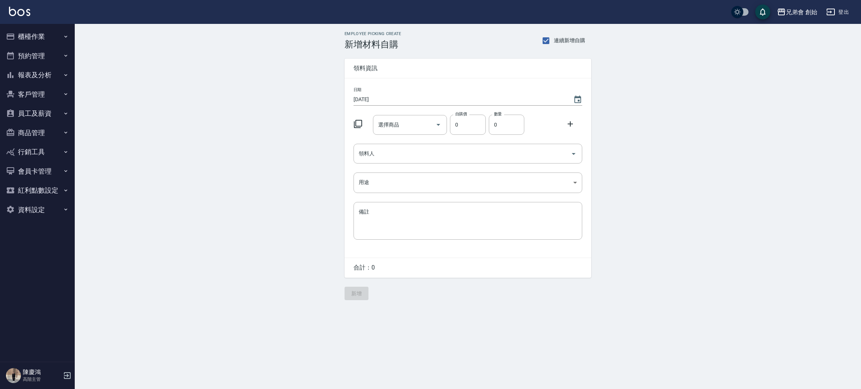
click at [41, 43] on button "櫃檯作業" at bounding box center [37, 36] width 69 height 19
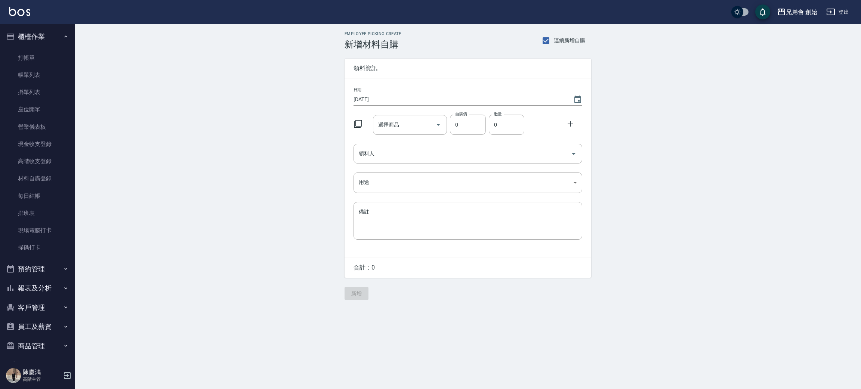
click at [65, 33] on button "櫃檯作業" at bounding box center [37, 36] width 69 height 19
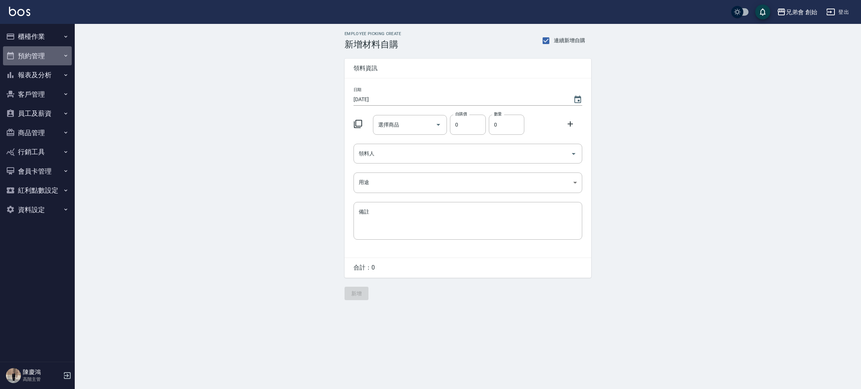
click at [46, 55] on button "預約管理" at bounding box center [37, 55] width 69 height 19
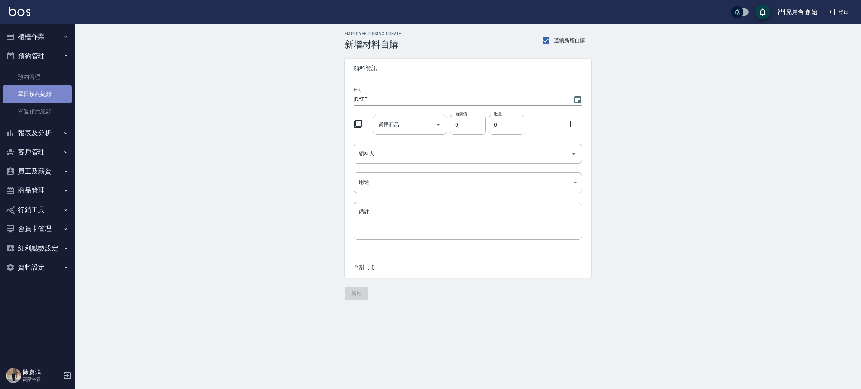
click at [53, 91] on link "單日預約紀錄" at bounding box center [37, 94] width 69 height 17
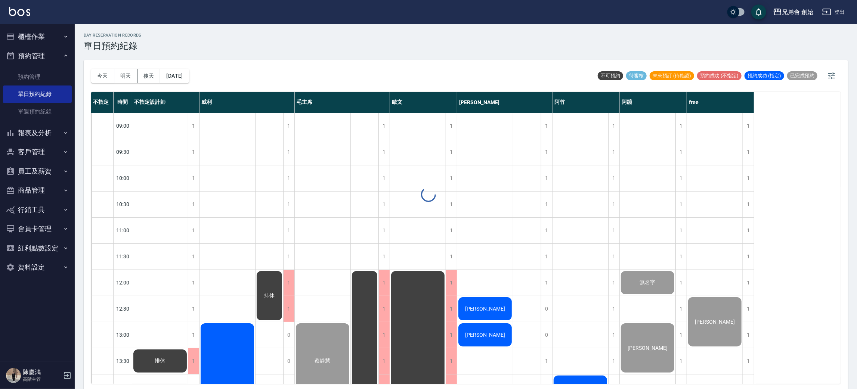
click at [100, 80] on button "今天" at bounding box center [102, 76] width 23 height 14
click at [104, 77] on button "今天" at bounding box center [102, 76] width 23 height 14
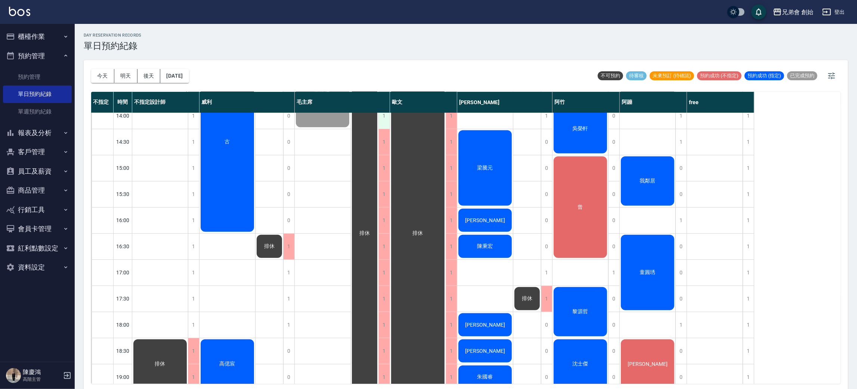
scroll to position [216, 0]
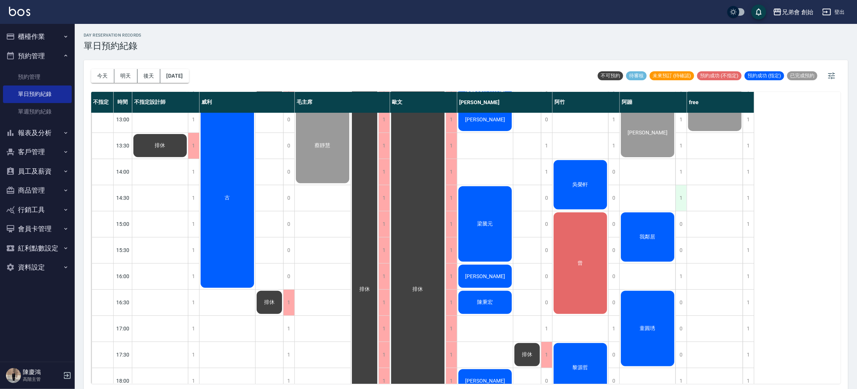
click at [681, 201] on div "1" at bounding box center [680, 198] width 11 height 26
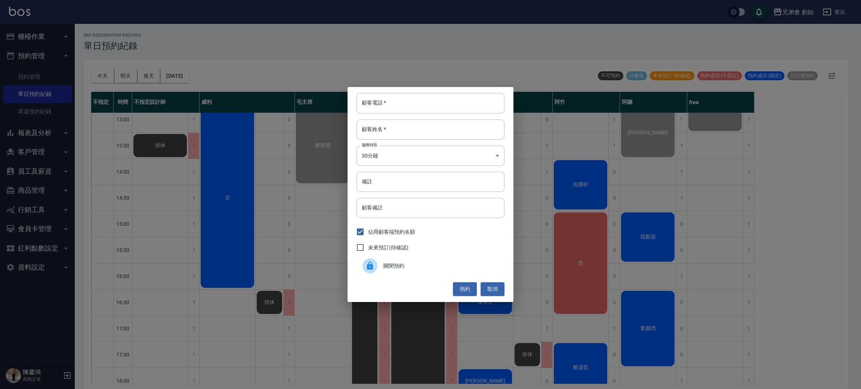
click at [403, 269] on span "關閉預約" at bounding box center [440, 266] width 115 height 8
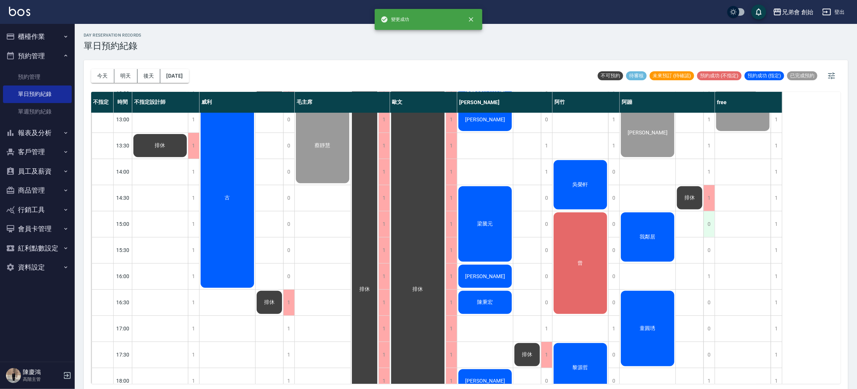
click at [707, 226] on div "0" at bounding box center [708, 224] width 11 height 26
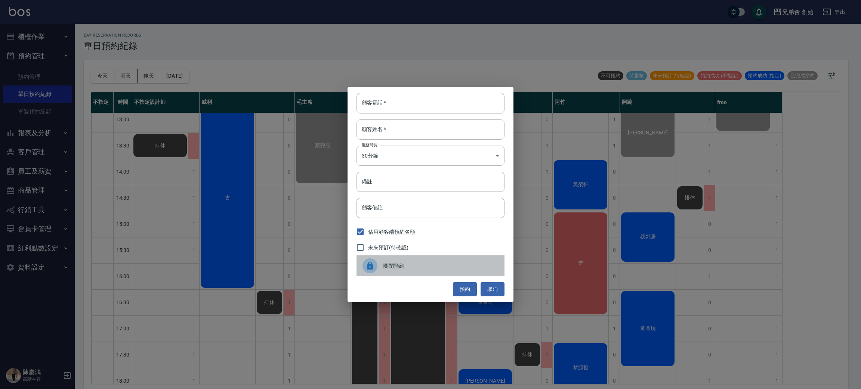
click at [422, 264] on span "關閉預約" at bounding box center [440, 266] width 115 height 8
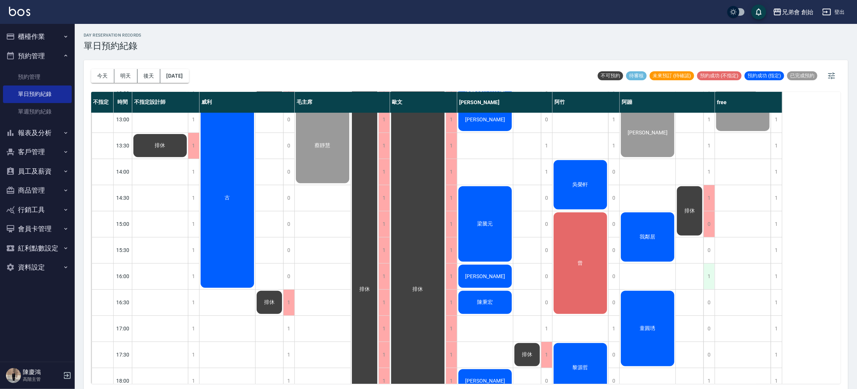
click at [710, 276] on div "1" at bounding box center [708, 277] width 11 height 26
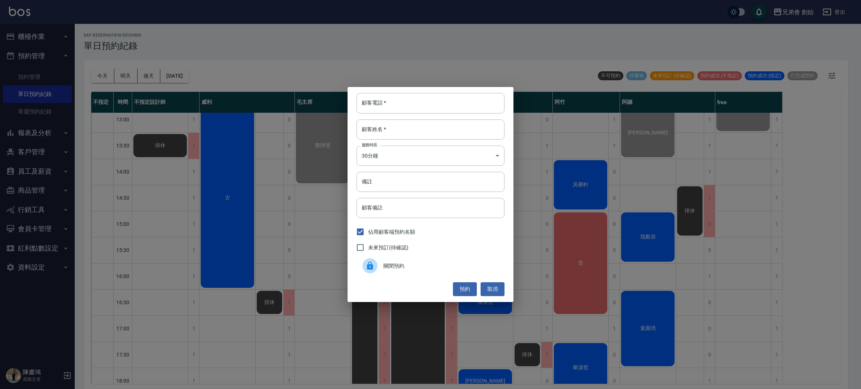
click at [423, 259] on div "關閉預約" at bounding box center [430, 266] width 148 height 21
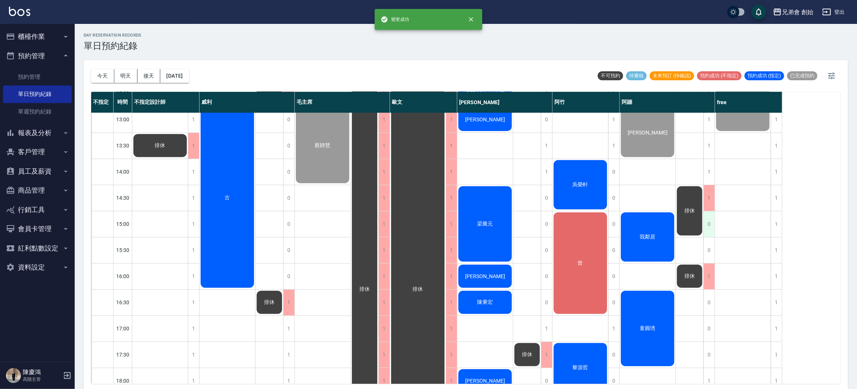
click at [710, 225] on div "0" at bounding box center [708, 224] width 11 height 26
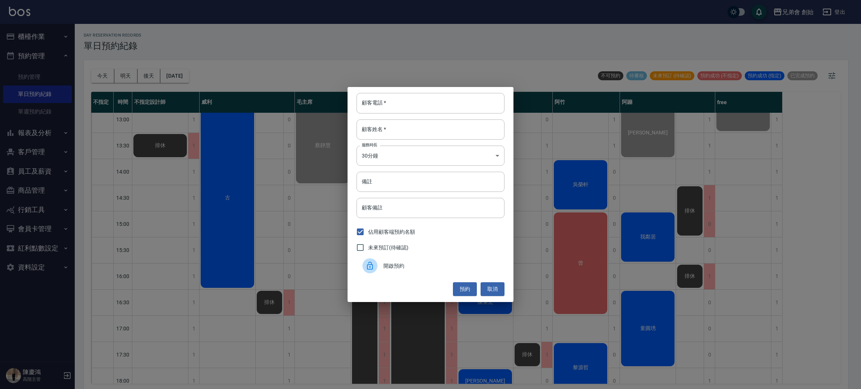
click at [430, 259] on div "開啟預約" at bounding box center [430, 266] width 148 height 21
